Goal: Task Accomplishment & Management: Manage account settings

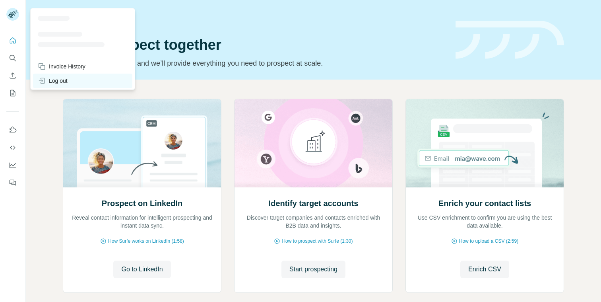
click at [58, 77] on div "Log out" at bounding box center [53, 81] width 30 height 8
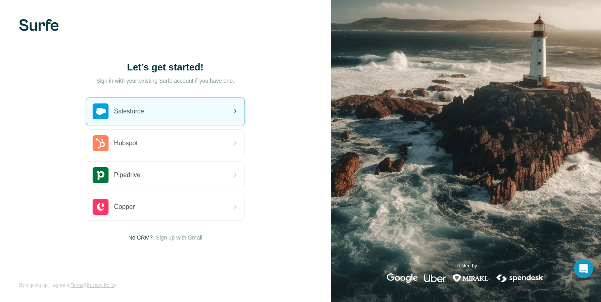
click at [149, 111] on div "Salesforce" at bounding box center [165, 111] width 158 height 27
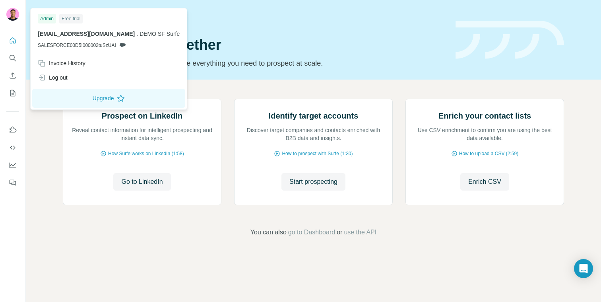
click at [37, 33] on div "Admin Free trial [EMAIL_ADDRESS][DOMAIN_NAME] . DEMO SF Surfe SALESFORCE00D5I00…" at bounding box center [108, 33] width 153 height 46
drag, startPoint x: 37, startPoint y: 33, endPoint x: 89, endPoint y: 32, distance: 52.1
click at [89, 33] on div "Admin Free trial [EMAIL_ADDRESS][DOMAIN_NAME] . DEMO SF Surfe SALESFORCE00D5I00…" at bounding box center [108, 33] width 153 height 46
copy span "[EMAIL_ADDRESS][DOMAIN_NAME]"
